Goal: Information Seeking & Learning: Find specific fact

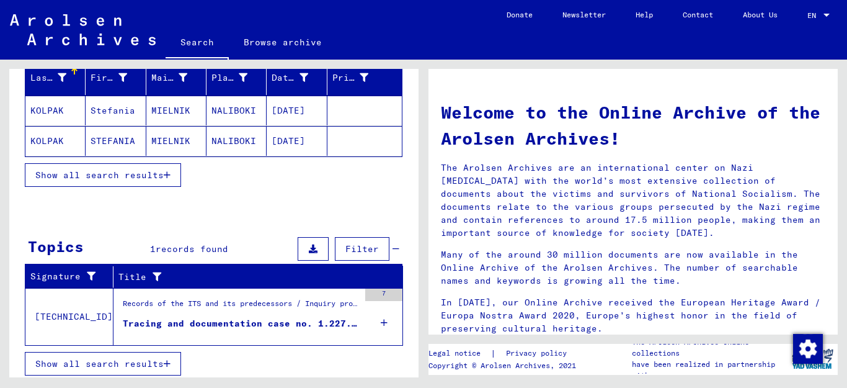
scroll to position [161, 0]
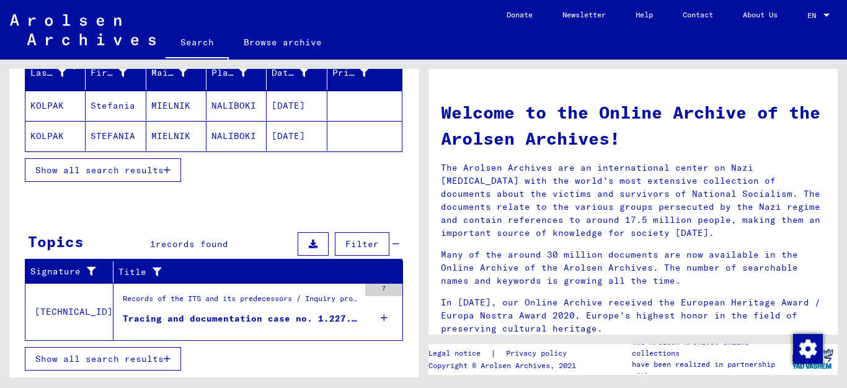
click at [282, 311] on figure "Records of the ITS and its predecessors / Inquiry processing / ITS case files a…" at bounding box center [241, 302] width 236 height 19
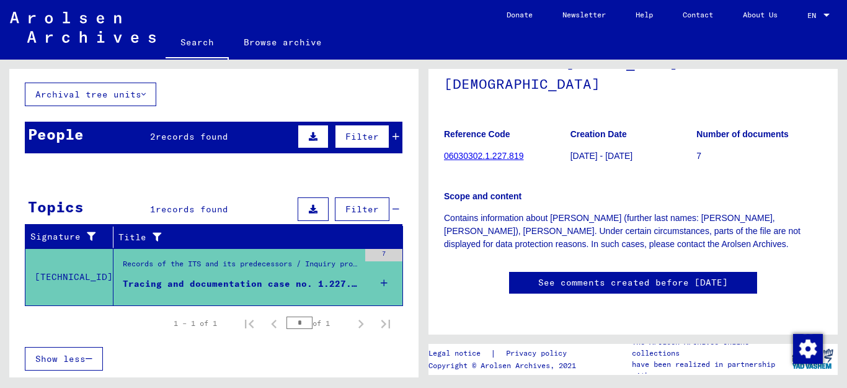
scroll to position [283, 0]
click at [215, 135] on span "records found" at bounding box center [192, 136] width 73 height 11
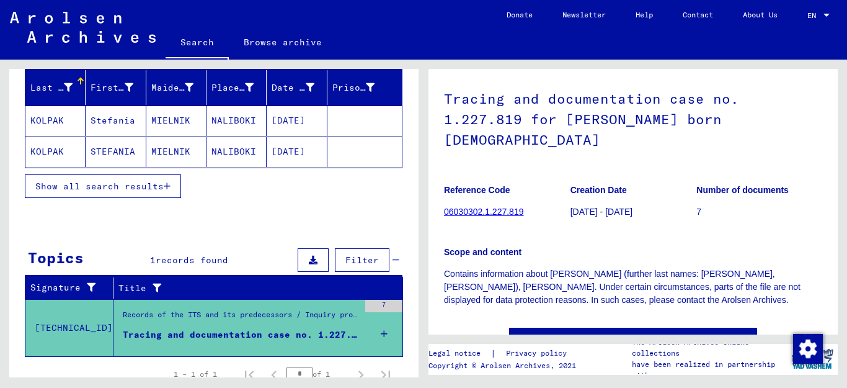
scroll to position [78, 0]
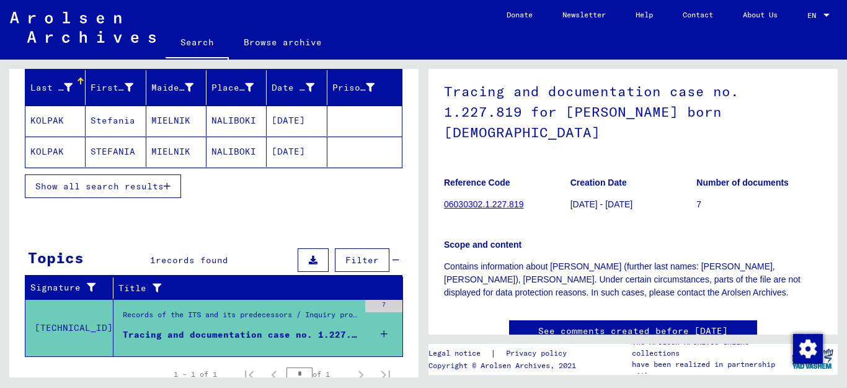
click at [47, 122] on mat-cell "KOLPAK" at bounding box center [55, 120] width 60 height 30
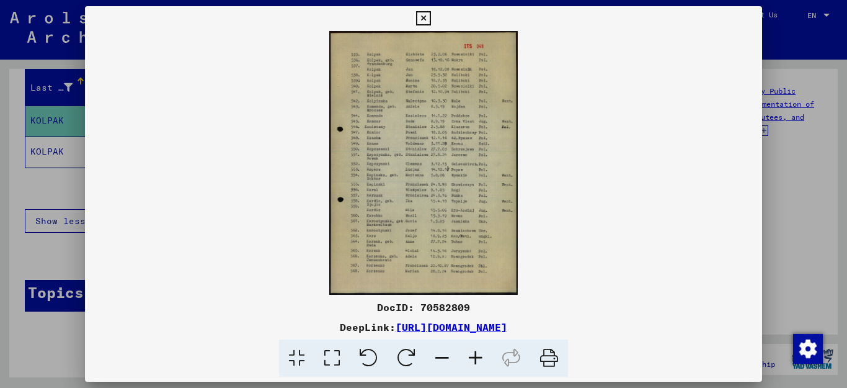
click at [477, 357] on icon at bounding box center [475, 358] width 33 height 38
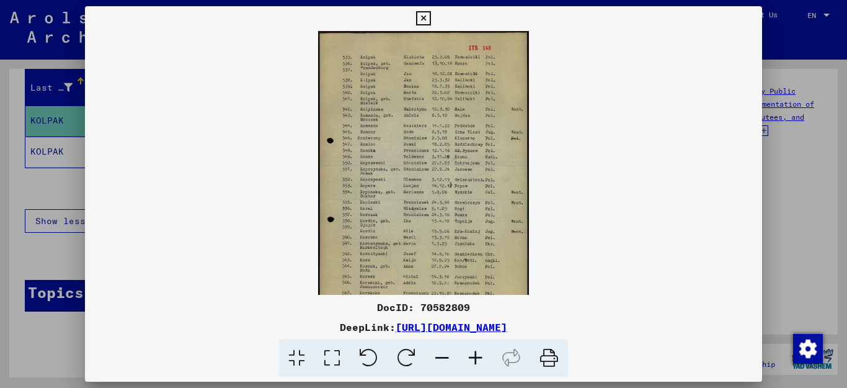
click at [476, 357] on icon at bounding box center [475, 358] width 33 height 38
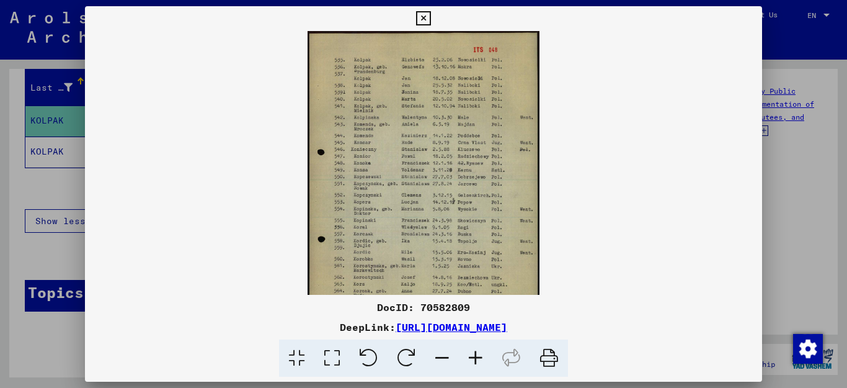
click at [476, 357] on icon at bounding box center [475, 358] width 33 height 38
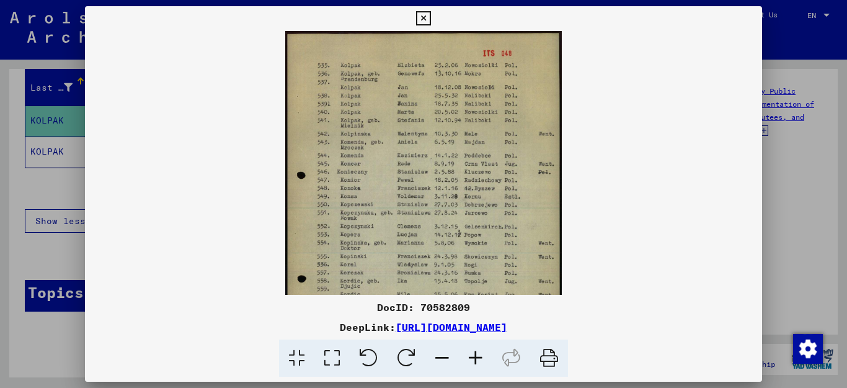
click at [476, 357] on icon at bounding box center [475, 358] width 33 height 38
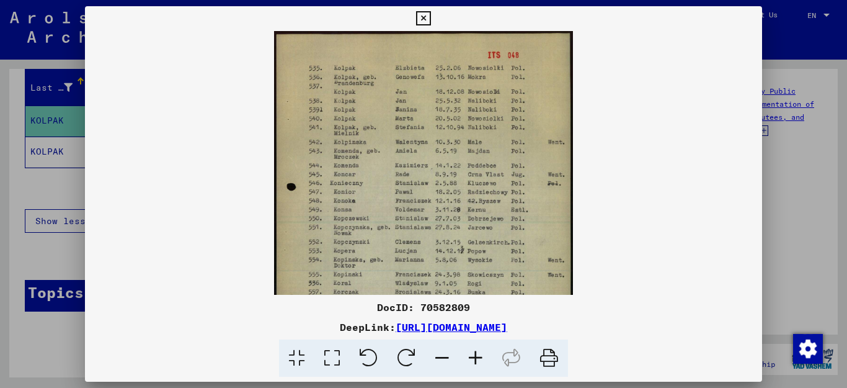
click at [476, 357] on icon at bounding box center [475, 358] width 33 height 38
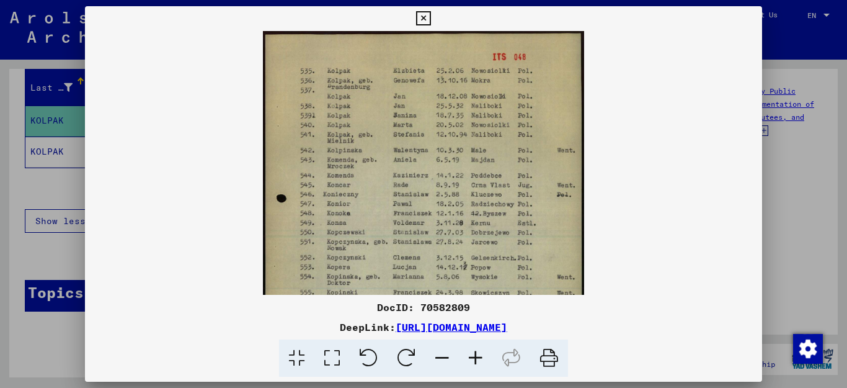
click at [476, 357] on icon at bounding box center [475, 358] width 33 height 38
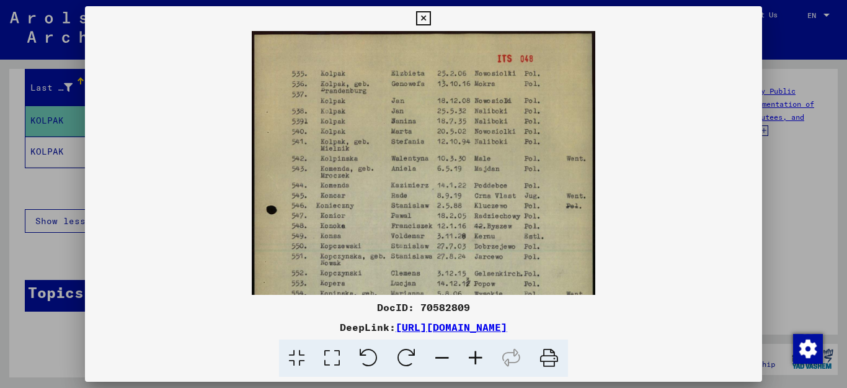
click at [476, 357] on icon at bounding box center [475, 358] width 33 height 38
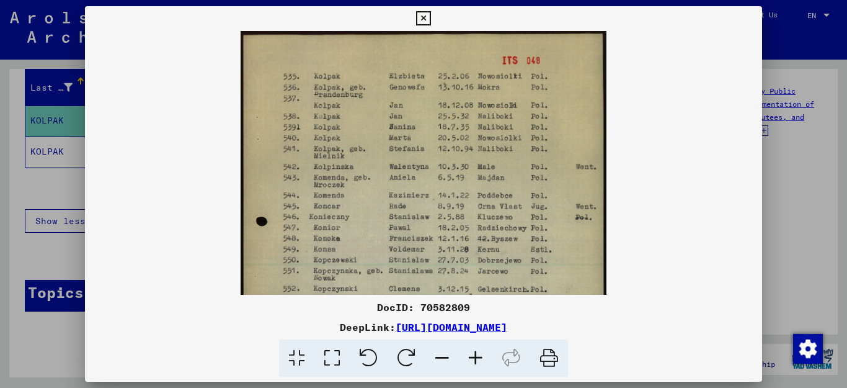
click at [476, 357] on icon at bounding box center [475, 358] width 33 height 38
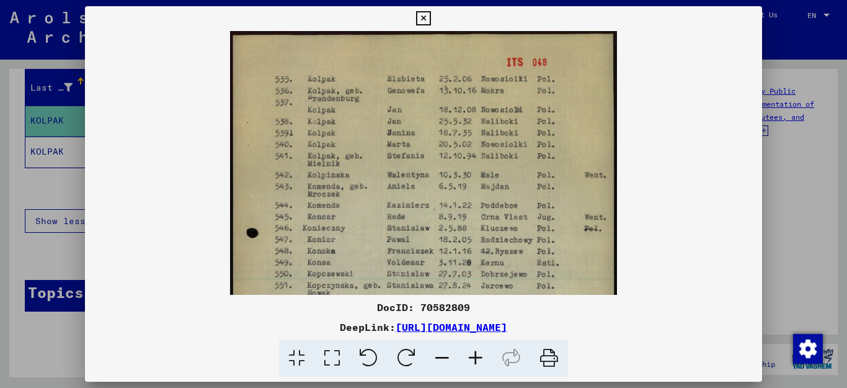
click at [476, 357] on icon at bounding box center [475, 358] width 33 height 38
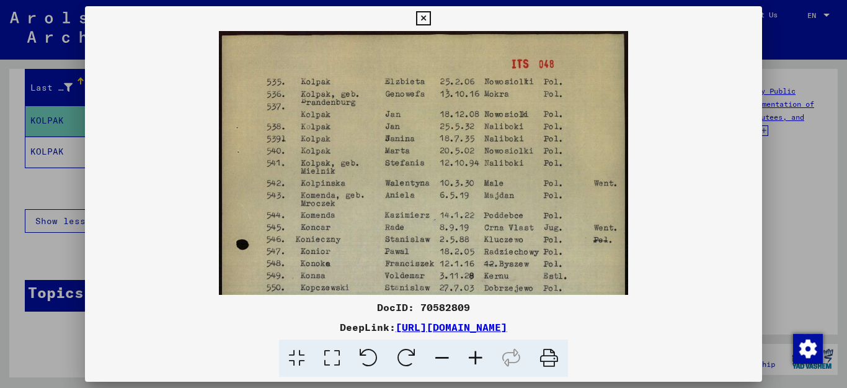
click at [476, 357] on icon at bounding box center [475, 358] width 33 height 38
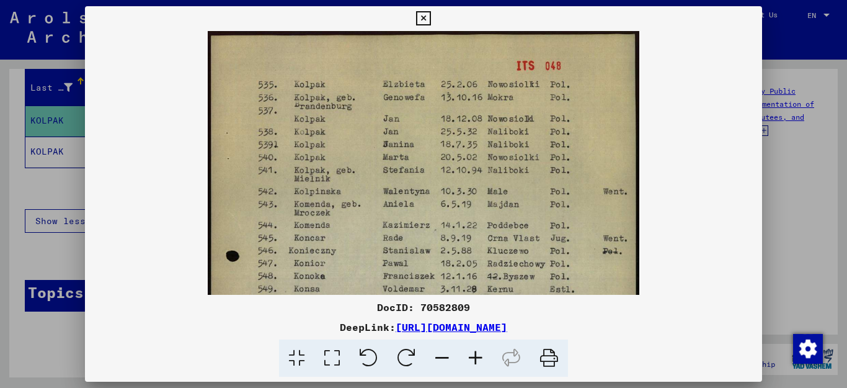
click at [476, 357] on icon at bounding box center [475, 358] width 33 height 38
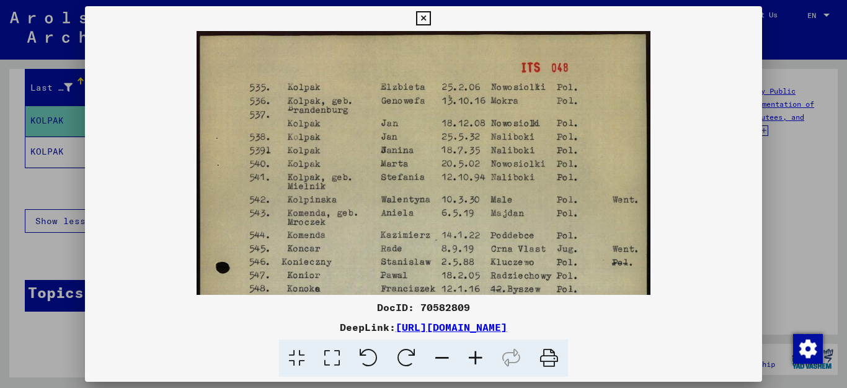
click at [476, 357] on icon at bounding box center [475, 358] width 33 height 38
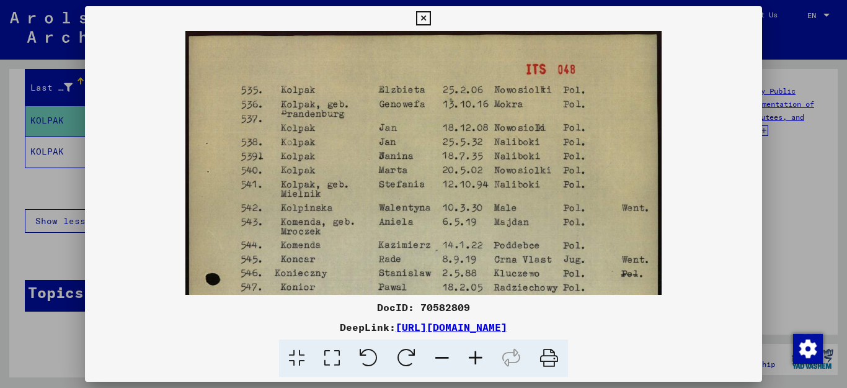
click at [476, 357] on icon at bounding box center [475, 358] width 33 height 38
